Goal: Information Seeking & Learning: Learn about a topic

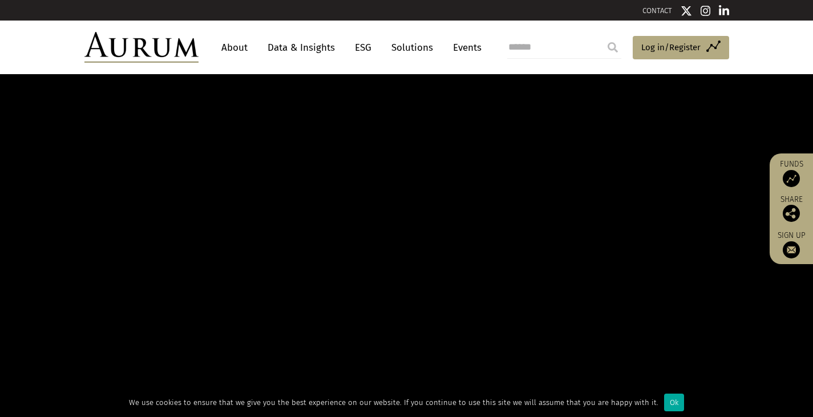
click at [232, 47] on link "About" at bounding box center [235, 47] width 38 height 21
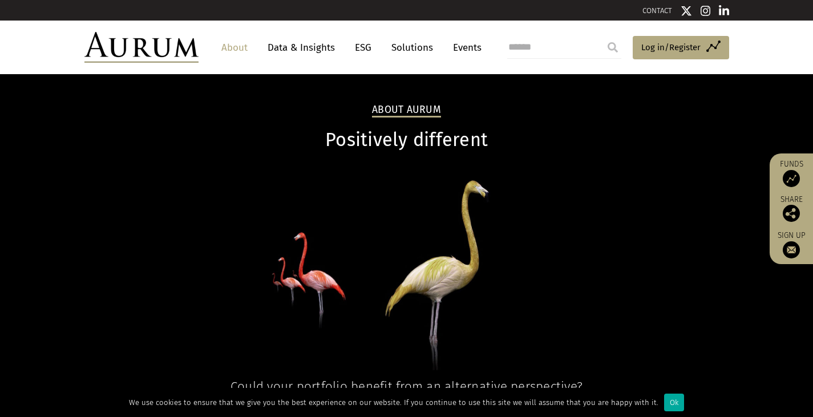
click at [232, 47] on link "About" at bounding box center [235, 47] width 38 height 21
click at [248, 50] on link "About" at bounding box center [235, 47] width 38 height 21
click at [239, 50] on link "About" at bounding box center [235, 47] width 38 height 21
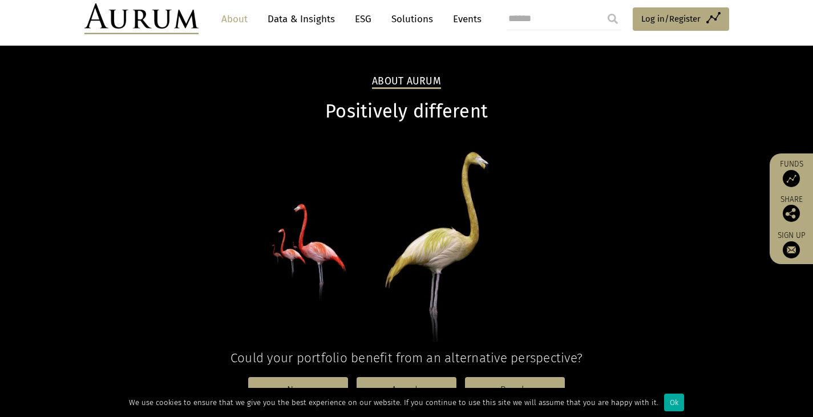
scroll to position [57, 0]
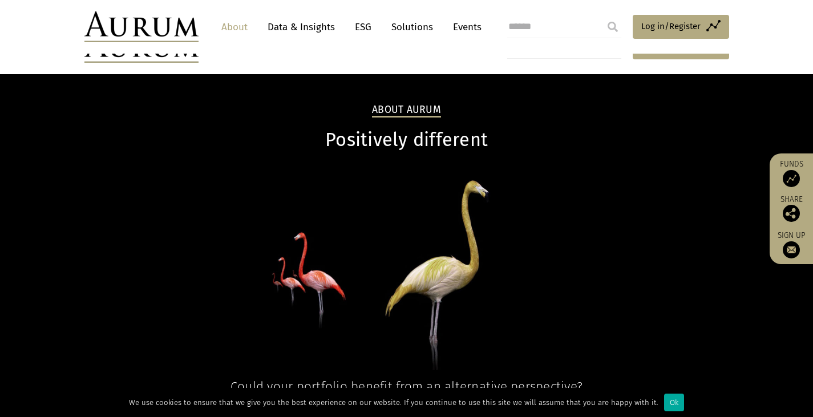
scroll to position [114, 0]
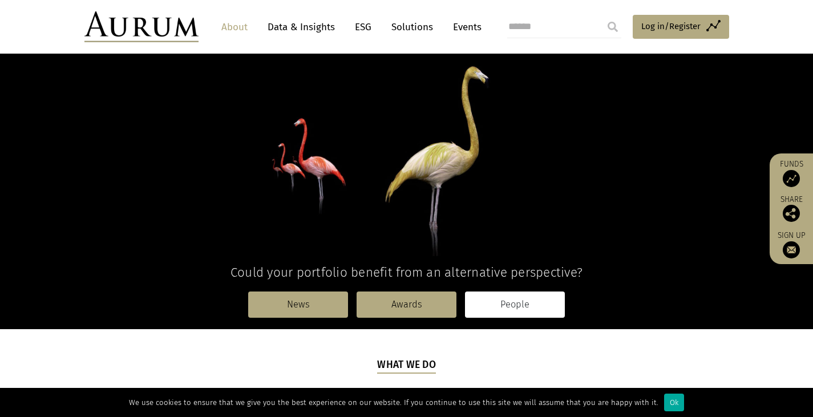
click at [540, 302] on link "People" at bounding box center [515, 305] width 100 height 26
